Goal: Communication & Community: Answer question/provide support

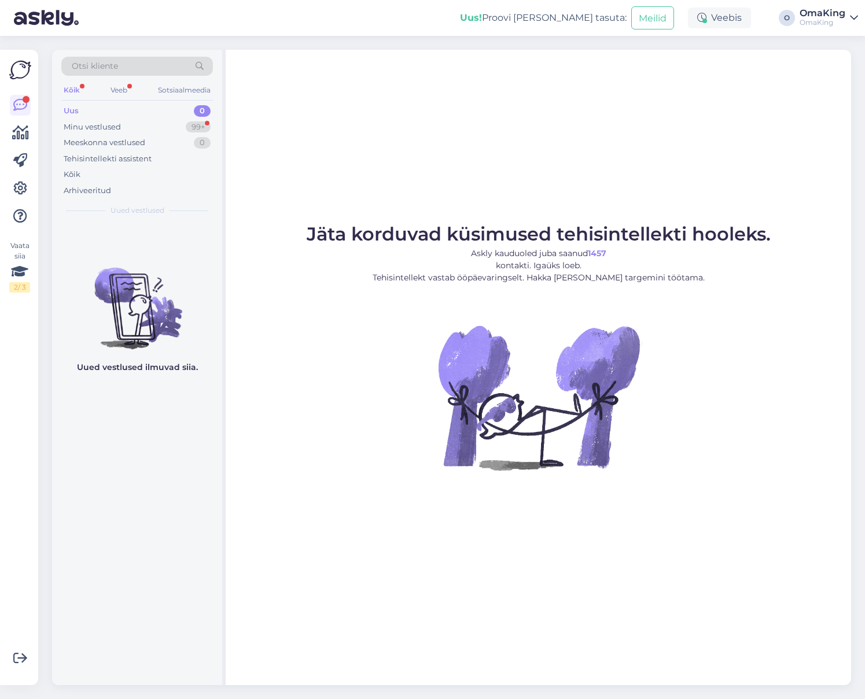
drag, startPoint x: 104, startPoint y: 127, endPoint x: 102, endPoint y: 118, distance: 9.3
click at [102, 122] on font "Minu vestlused" at bounding box center [92, 126] width 57 height 9
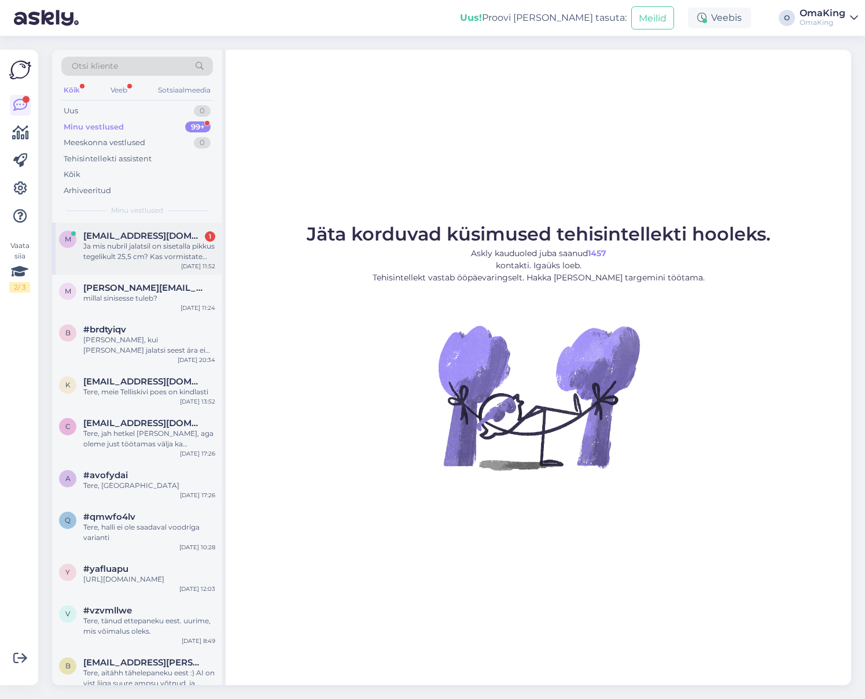
click at [137, 258] on font "Ja mis nubril jalatsil on sisetalla pikkus tegelikult 25,5 cm? Kas vormistate t…" at bounding box center [148, 277] width 131 height 71
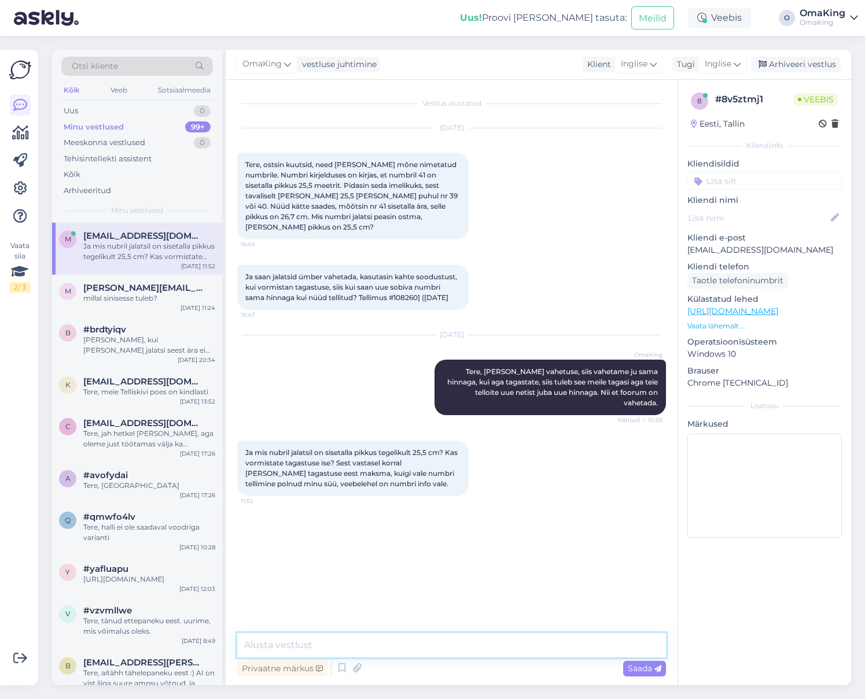
click at [313, 641] on textarea at bounding box center [451, 645] width 429 height 24
click at [277, 648] on textarea at bounding box center [451, 645] width 429 height 24
type textarea "T"
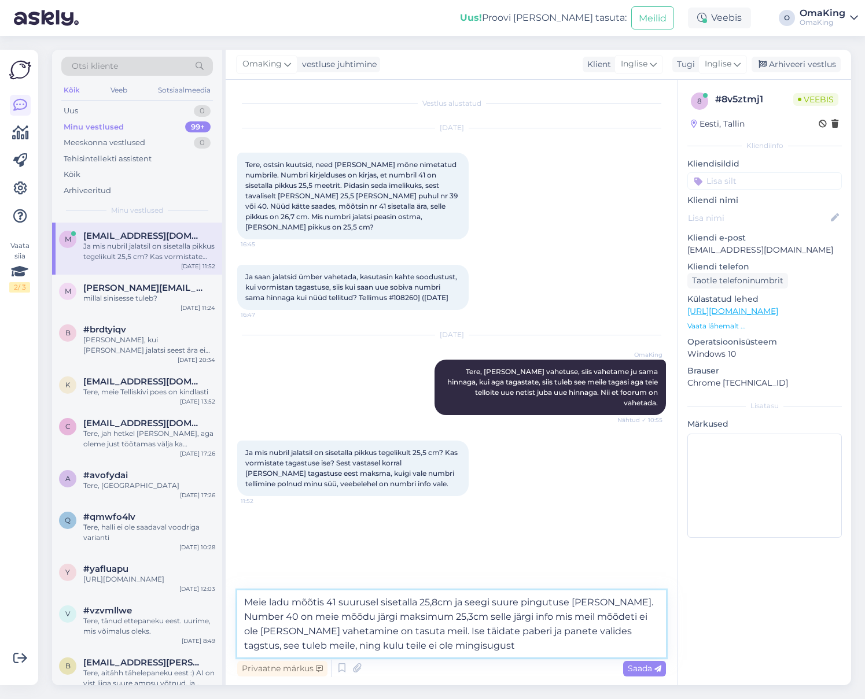
click at [549, 626] on textarea "Meie ladu mõõtis 41 suurusel sisetalla 25,8cm ja seegi suure pingutuse [PERSON_…" at bounding box center [451, 624] width 429 height 67
drag, startPoint x: 400, startPoint y: 643, endPoint x: 432, endPoint y: 649, distance: 32.9
click at [402, 644] on textarea "Meie ladu mõõtis 41 suurusel sisetalla 25,8cm ja seegi suure pingutuse [PERSON_…" at bounding box center [451, 624] width 429 height 67
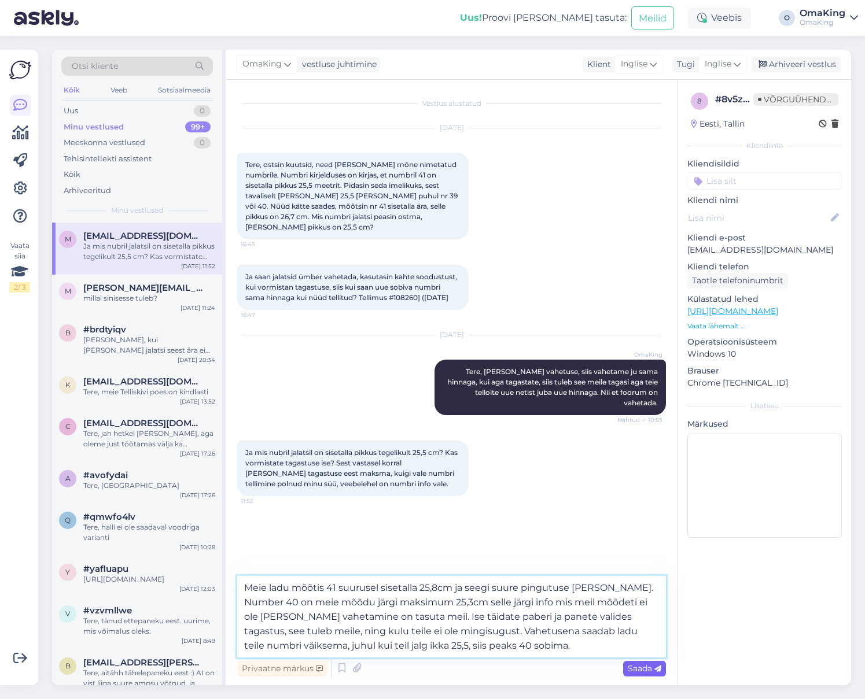
type textarea "Meie ladu mõõtis 41 suurusel sisetalla 25,8cm ja seegi suure pingutuse [PERSON_…"
click at [643, 667] on font "Saada" at bounding box center [640, 668] width 24 height 10
